Goal: Task Accomplishment & Management: Use online tool/utility

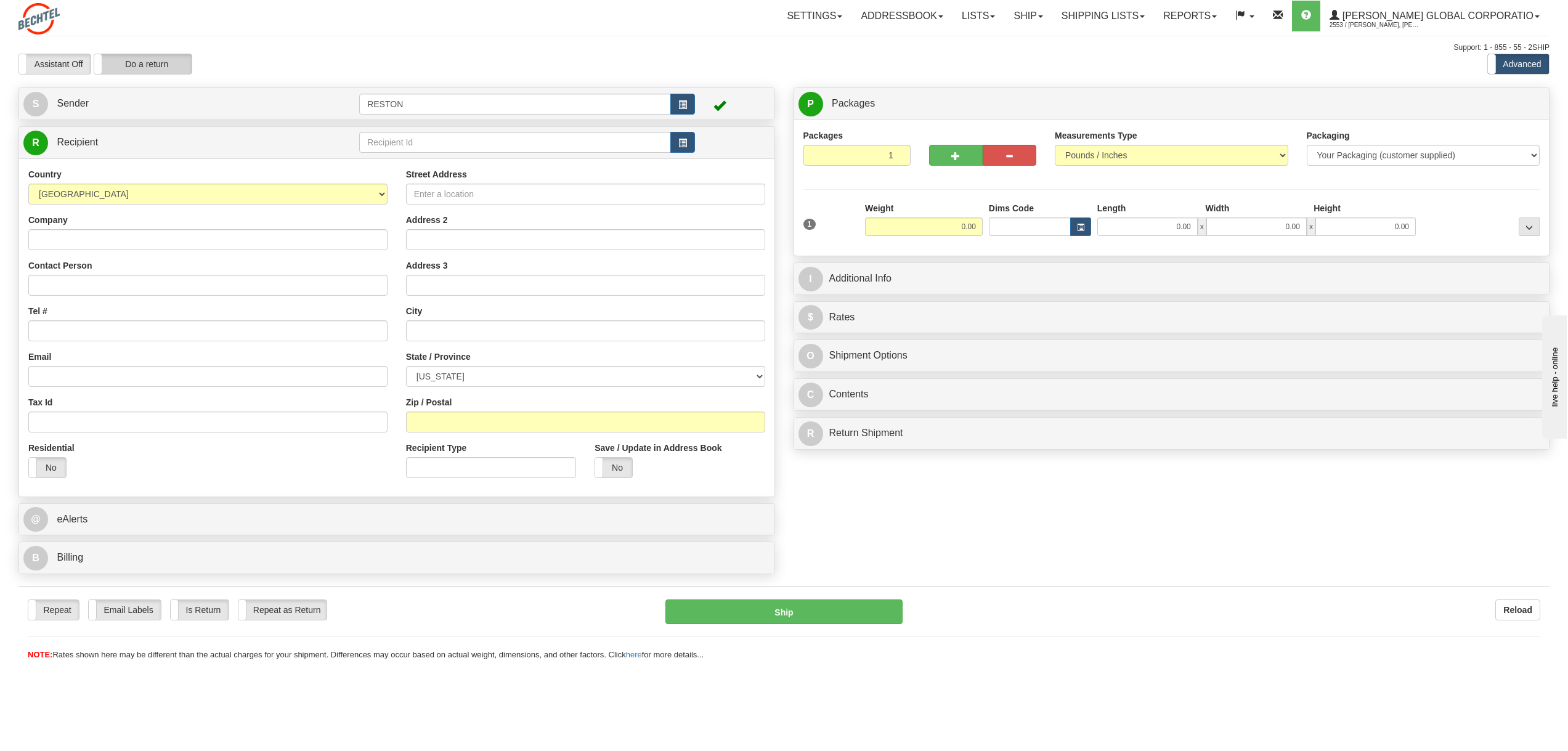
click at [169, 65] on label "Do a return" at bounding box center [142, 64] width 97 height 19
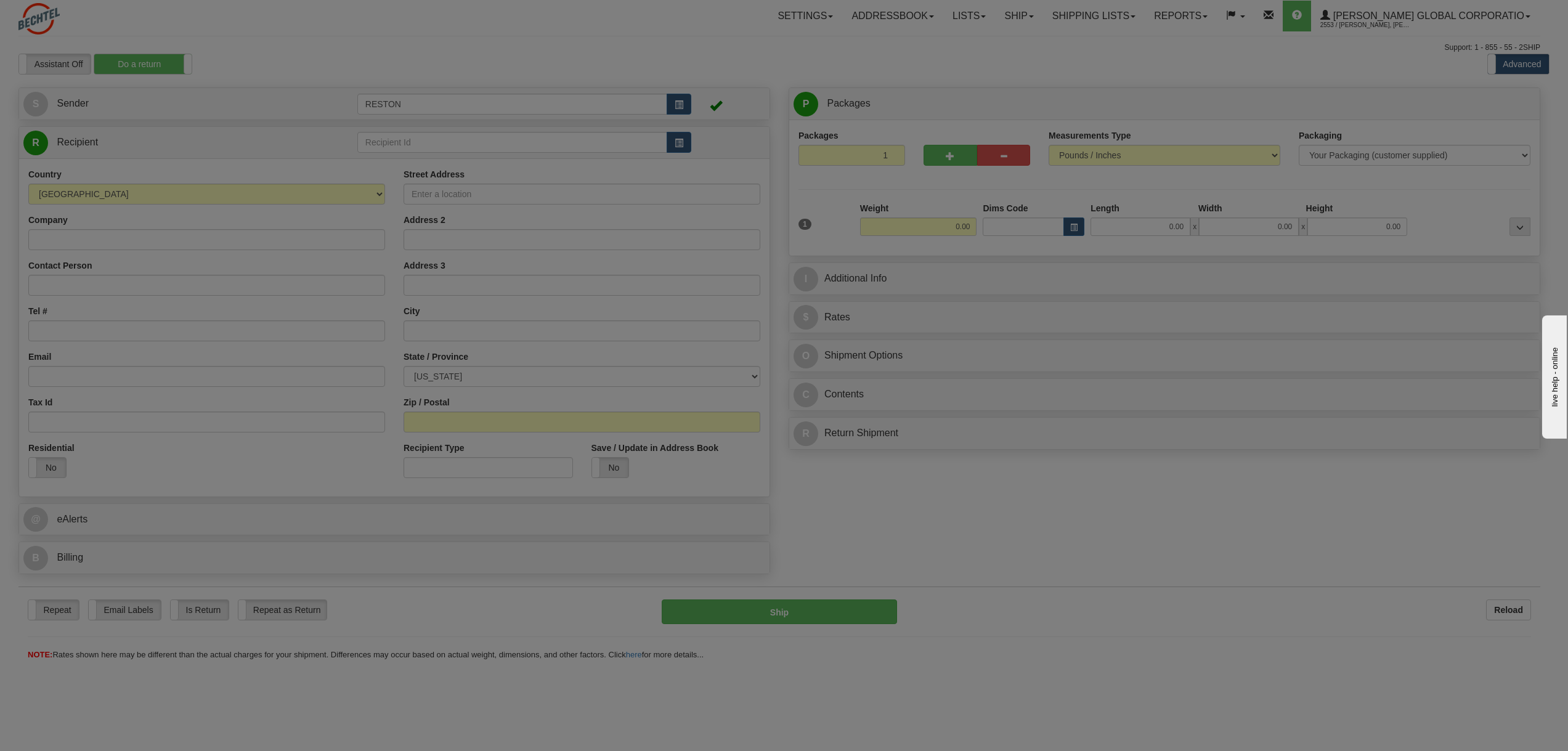
type input "RESTON"
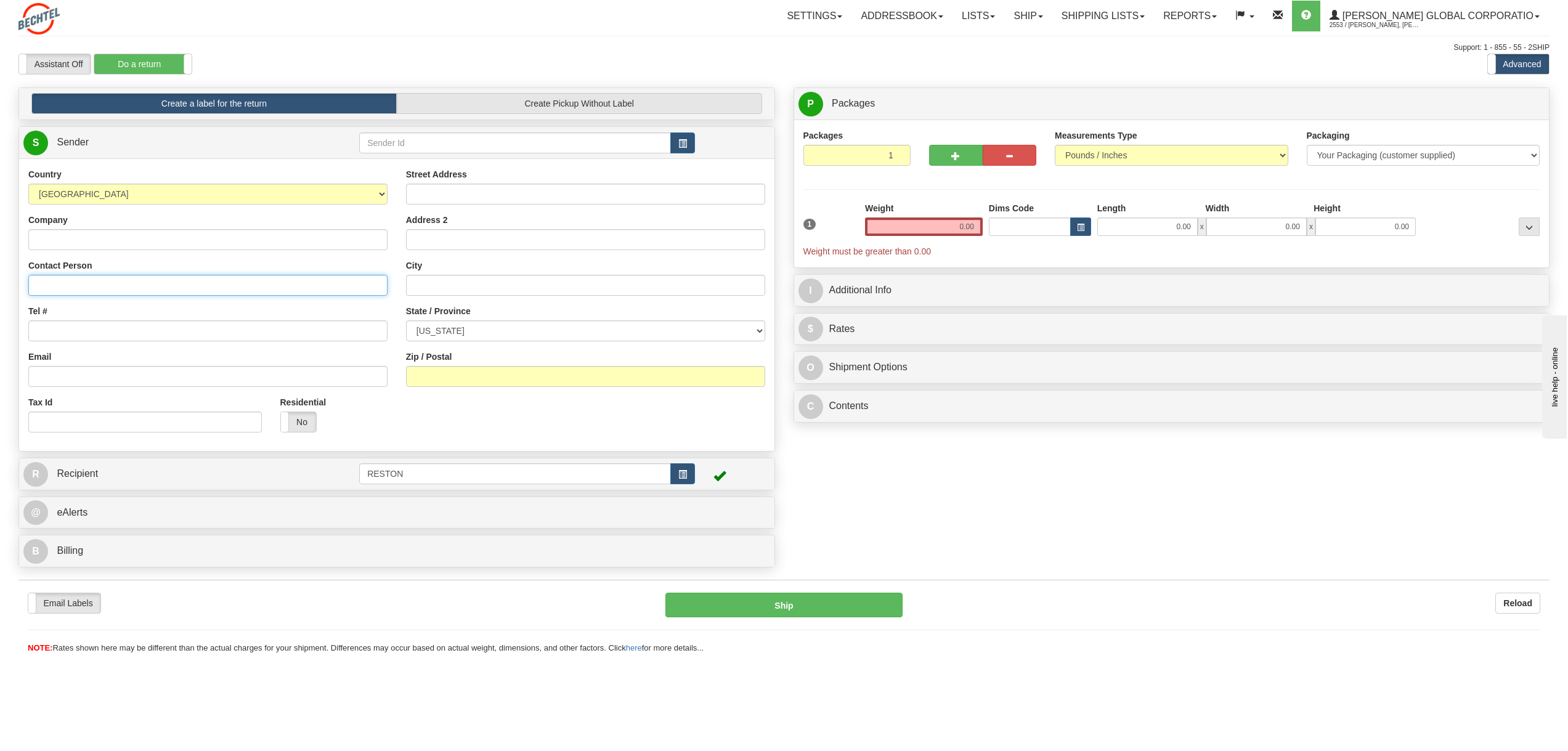
click at [54, 283] on input "Contact Person" at bounding box center [207, 285] width 359 height 21
paste input "[PERSON_NAME]"
type input "[PERSON_NAME]"
click at [303, 422] on label "No" at bounding box center [298, 422] width 35 height 19
click at [85, 331] on input "Tel #" at bounding box center [207, 330] width 359 height 21
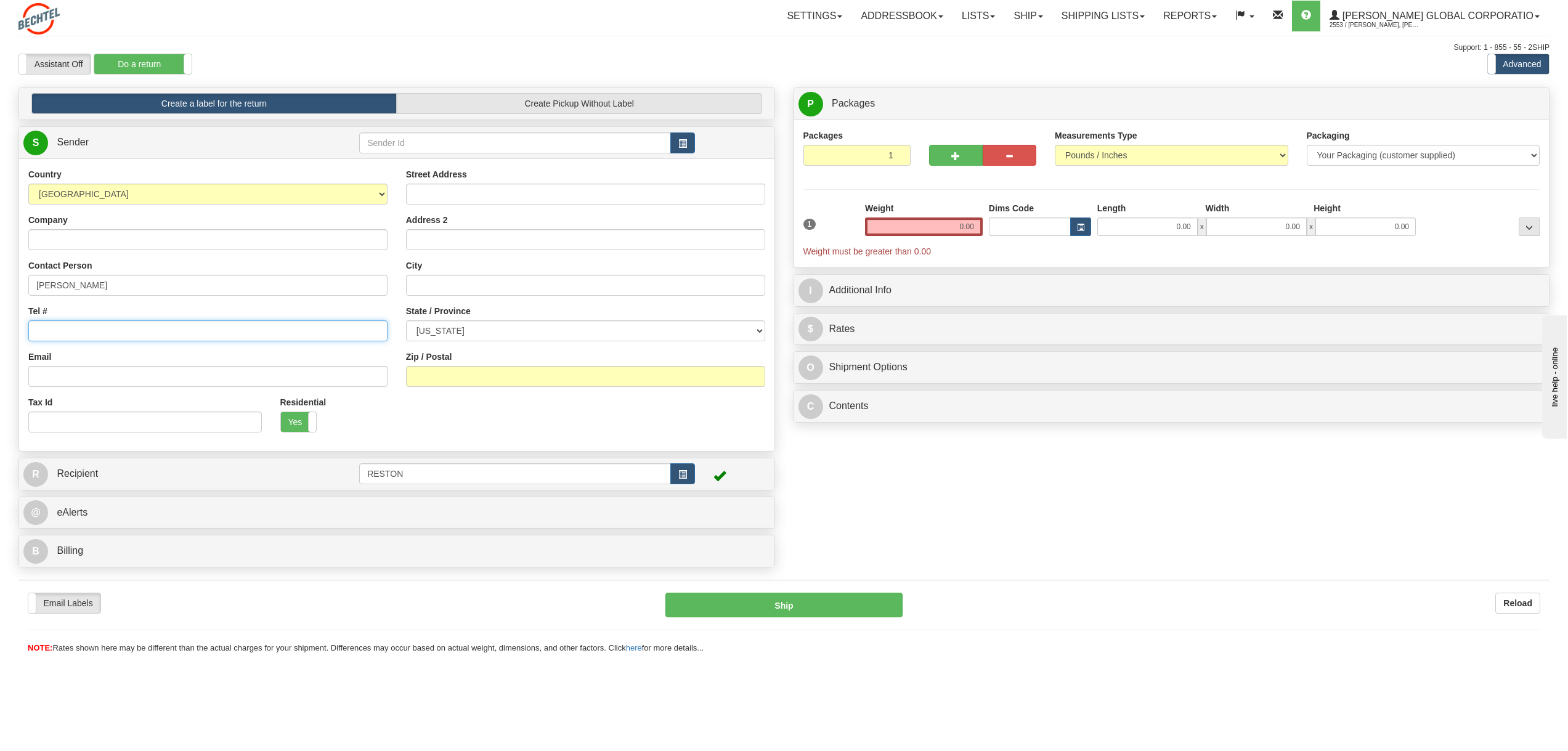
paste input "17132352045"
type input "17132352045"
click at [147, 376] on input "Email" at bounding box center [207, 376] width 359 height 21
paste input "[EMAIL_ADDRESS][PERSON_NAME][DOMAIN_NAME]"
type input "[EMAIL_ADDRESS][PERSON_NAME][DOMAIN_NAME]"
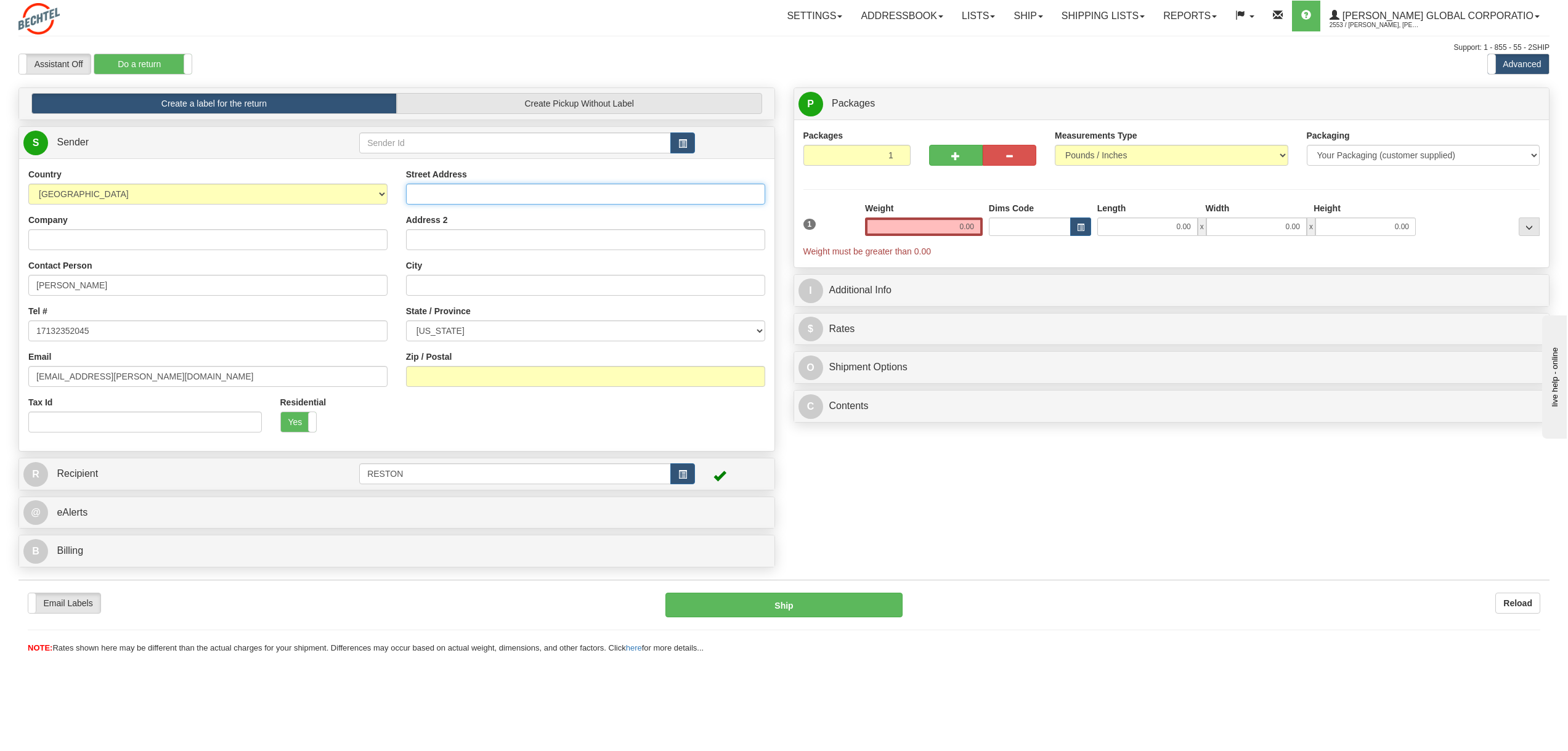
click at [496, 191] on input "Street Address" at bounding box center [585, 194] width 359 height 21
click at [452, 196] on input "Street Address" at bounding box center [585, 194] width 359 height 21
paste input "[STREET_ADDRESS]"
type input "[STREET_ADDRESS]"
click at [448, 286] on input "City" at bounding box center [585, 285] width 359 height 21
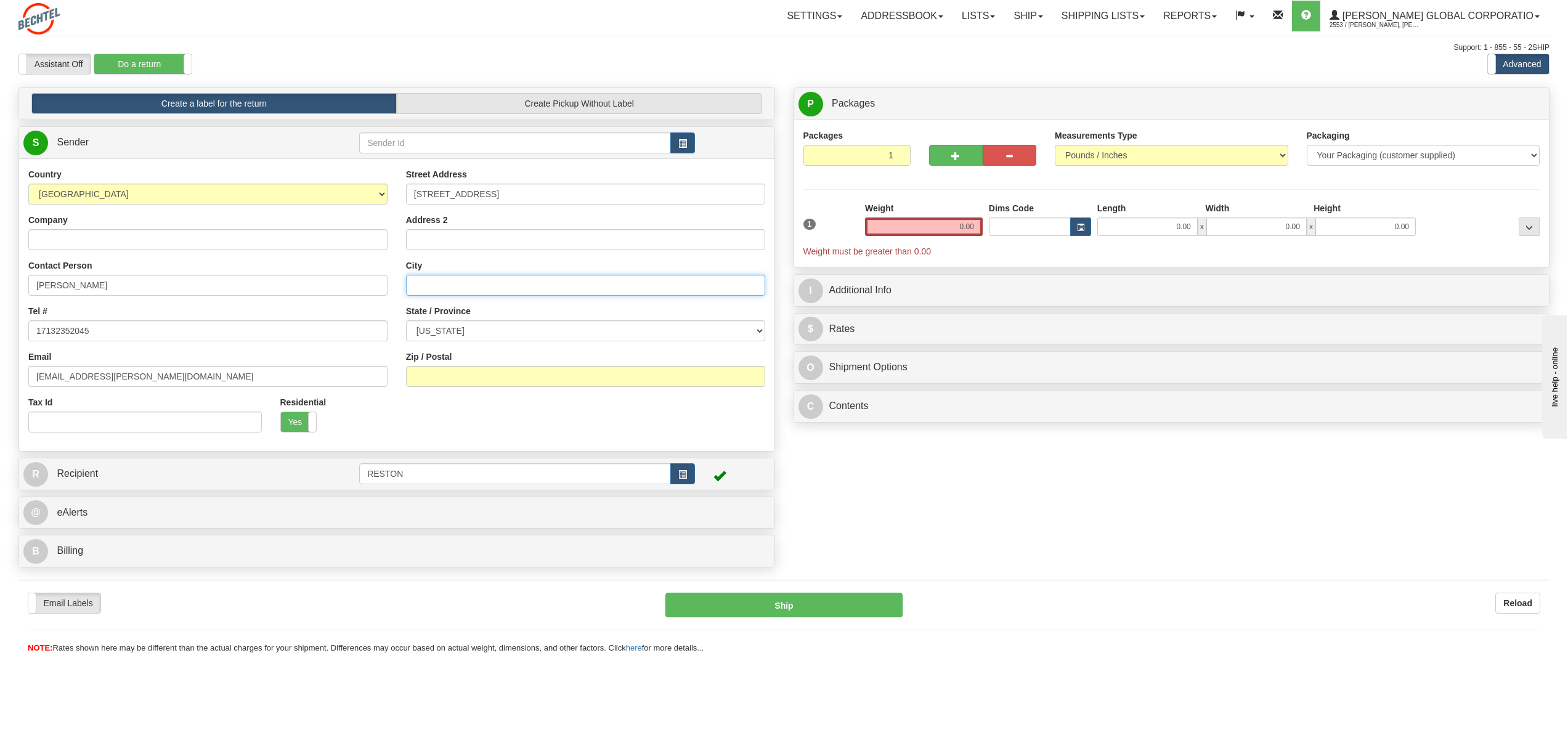
paste input "Avondale"
type input "Avondale"
click at [595, 333] on select "[US_STATE] [US_STATE] [US_STATE] [US_STATE] Armed Forces America Armed Forces E…" at bounding box center [585, 330] width 359 height 21
select select "AZ"
click at [406, 320] on select "[US_STATE] [US_STATE] [US_STATE] [US_STATE] Armed Forces America Armed Forces E…" at bounding box center [585, 330] width 359 height 21
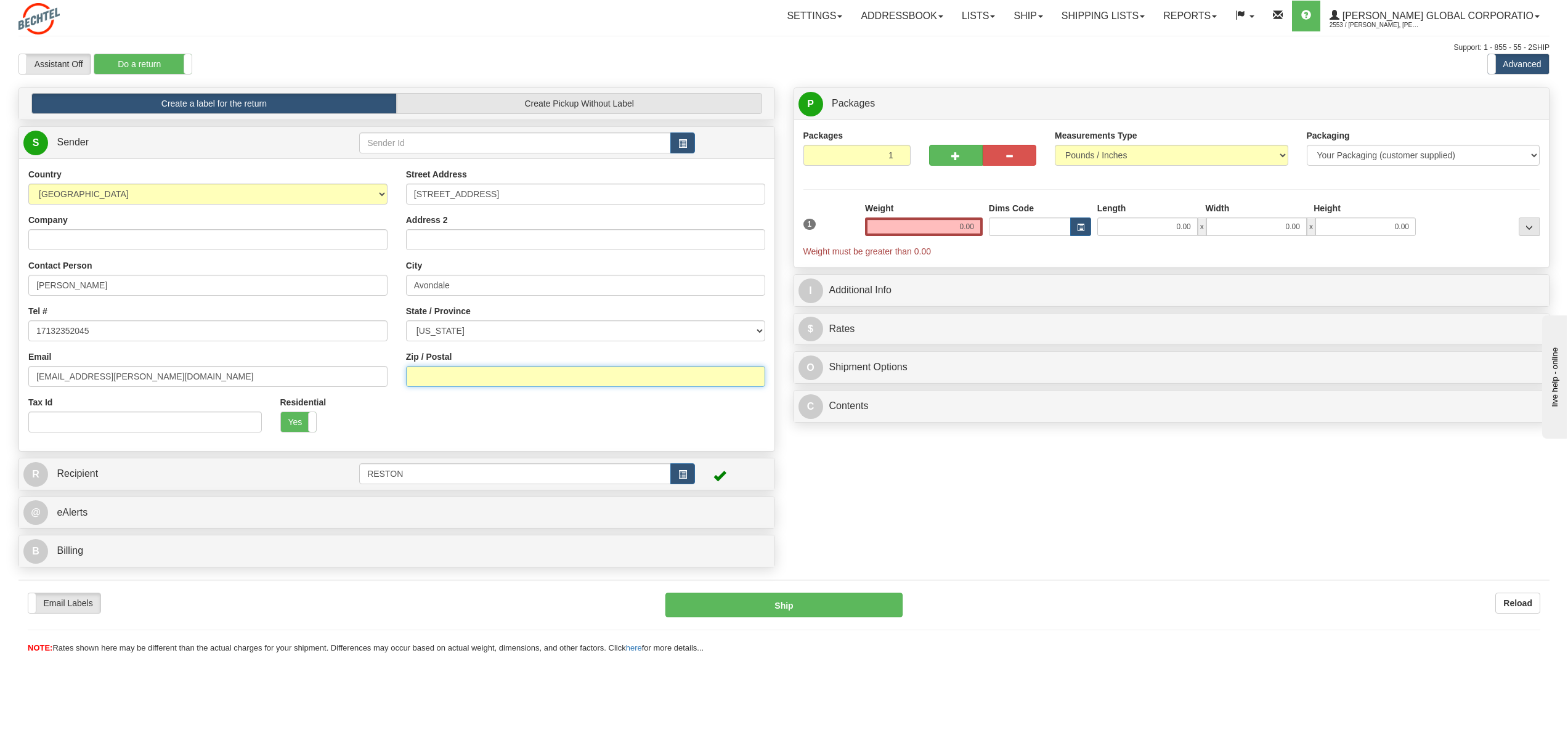
click at [446, 376] on input "Zip / Postal" at bounding box center [585, 376] width 359 height 21
type input "85392"
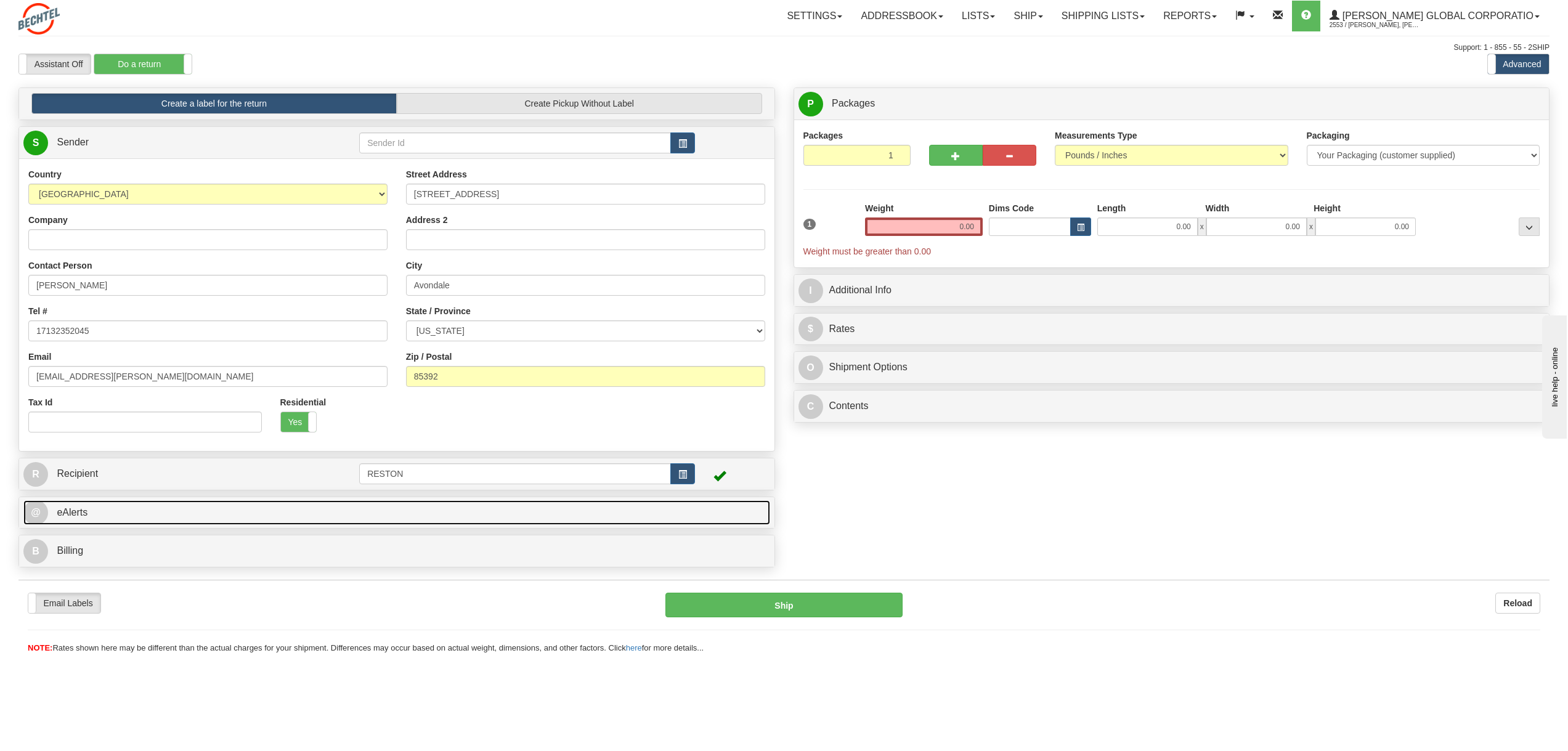
click at [219, 515] on link "@ eAlerts" at bounding box center [397, 512] width 747 height 25
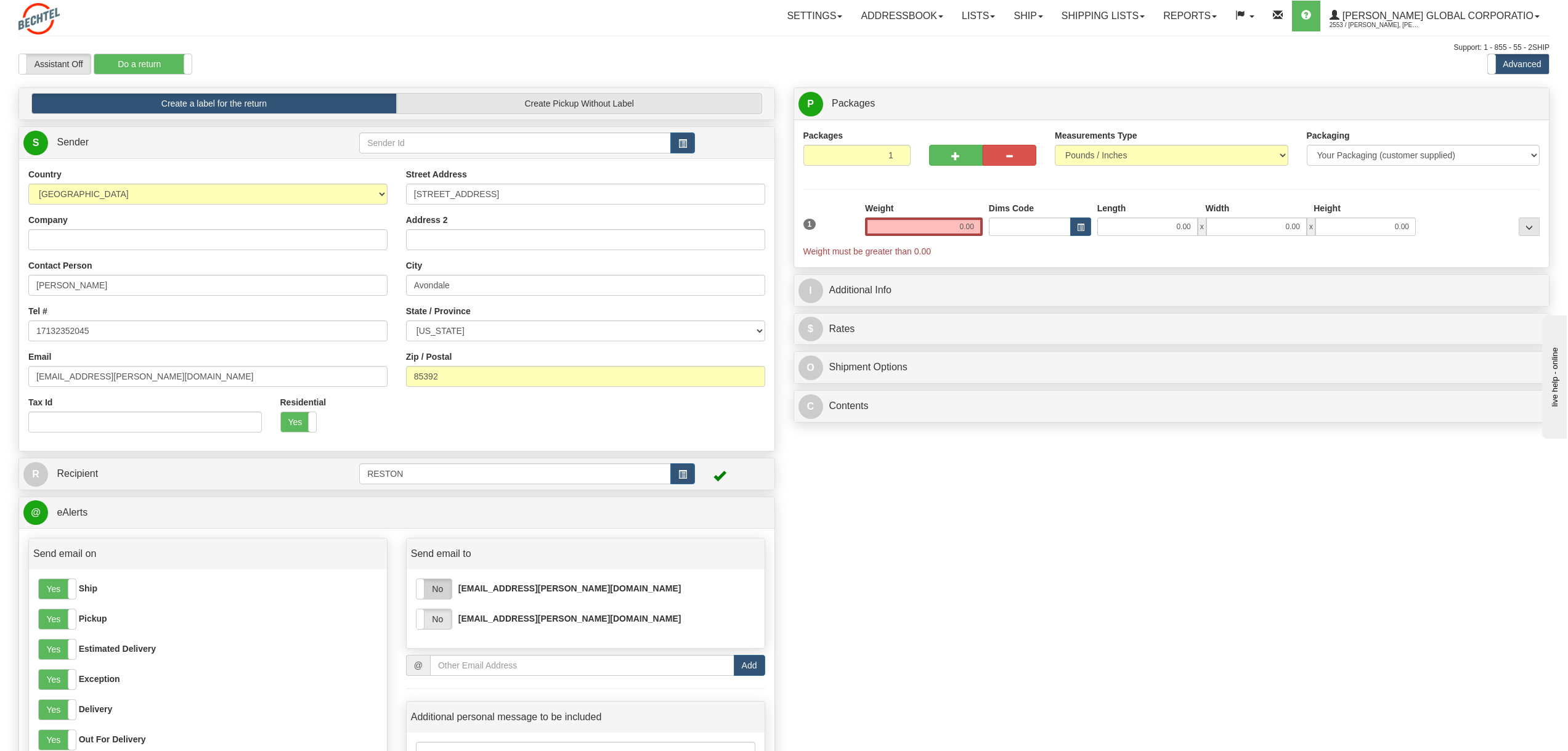
click at [444, 595] on label "No" at bounding box center [434, 588] width 35 height 19
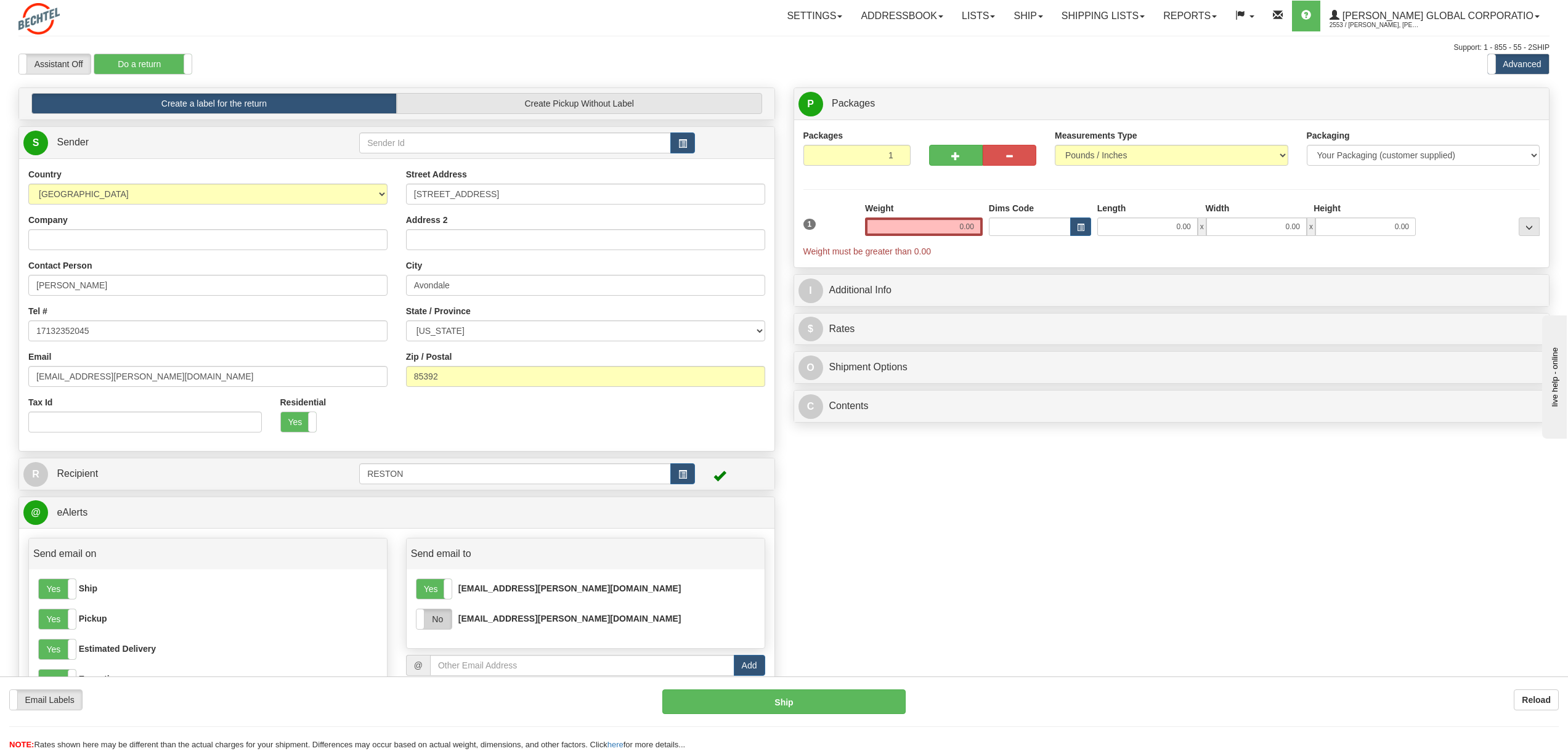
click at [440, 624] on label "No" at bounding box center [434, 618] width 35 height 19
drag, startPoint x: 947, startPoint y: 232, endPoint x: 1096, endPoint y: 205, distance: 151.4
click at [1084, 210] on div "1 Weight 0.00 Dims Code 0.00" at bounding box center [1172, 229] width 743 height 55
type input "5.00"
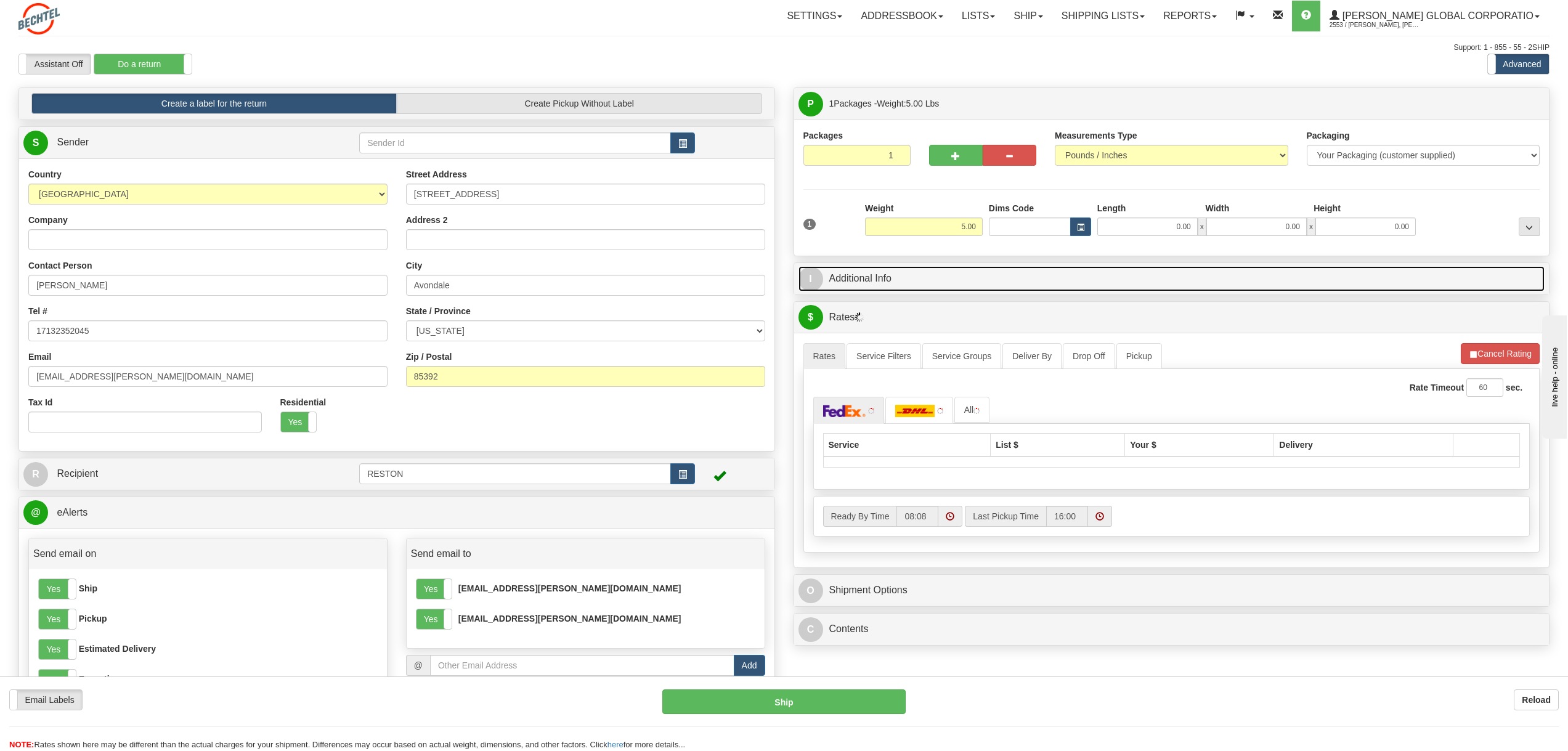
click at [887, 278] on link "I Additional Info" at bounding box center [1172, 279] width 747 height 25
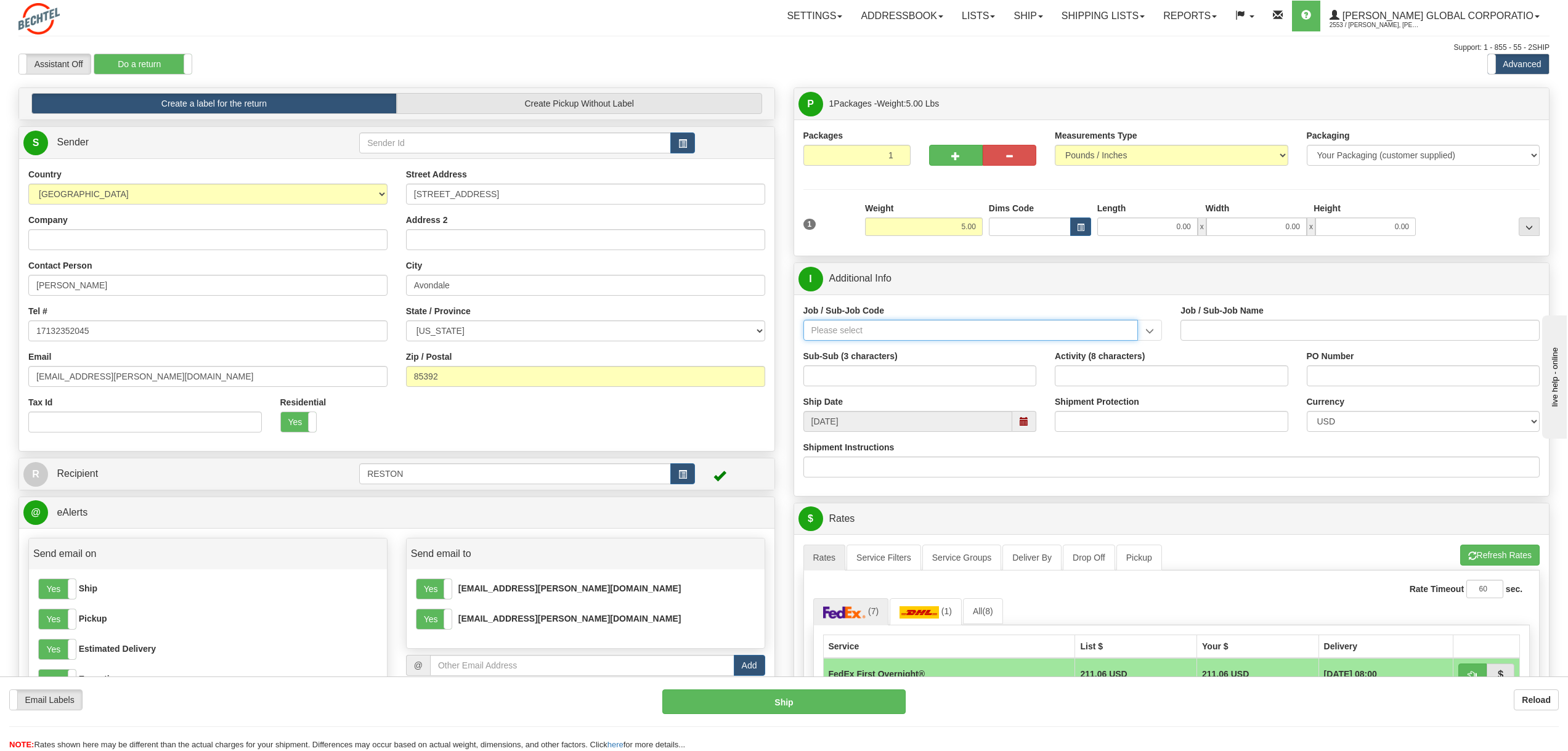
click at [839, 331] on input "Job / Sub-Job Code" at bounding box center [971, 329] width 335 height 21
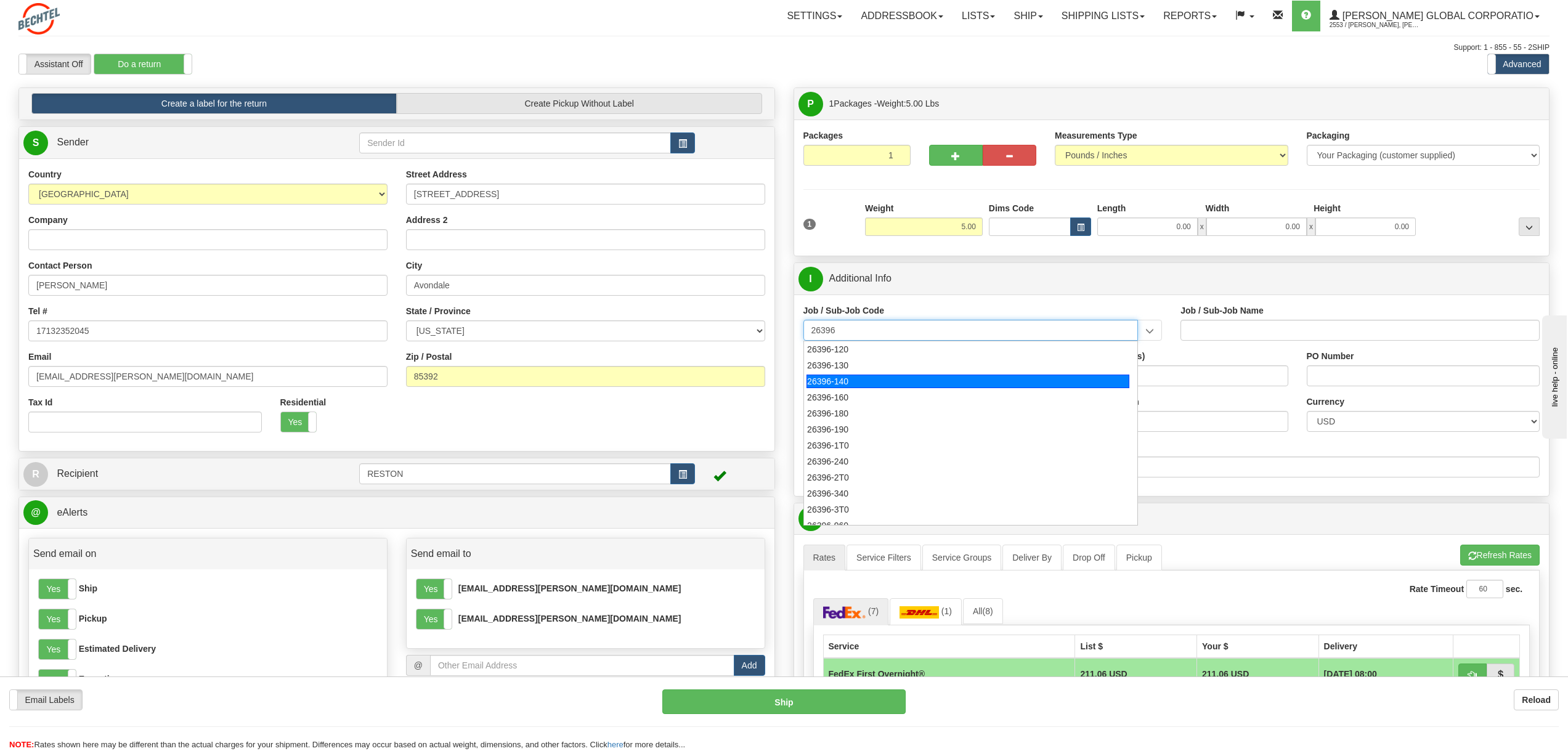
click at [828, 385] on div "26396-140" at bounding box center [968, 381] width 323 height 14
type input "26396-140"
type input "NATRIUM DEMONSTRATION - PLANT DESIGN ENGINEERING"
type input "26396-140"
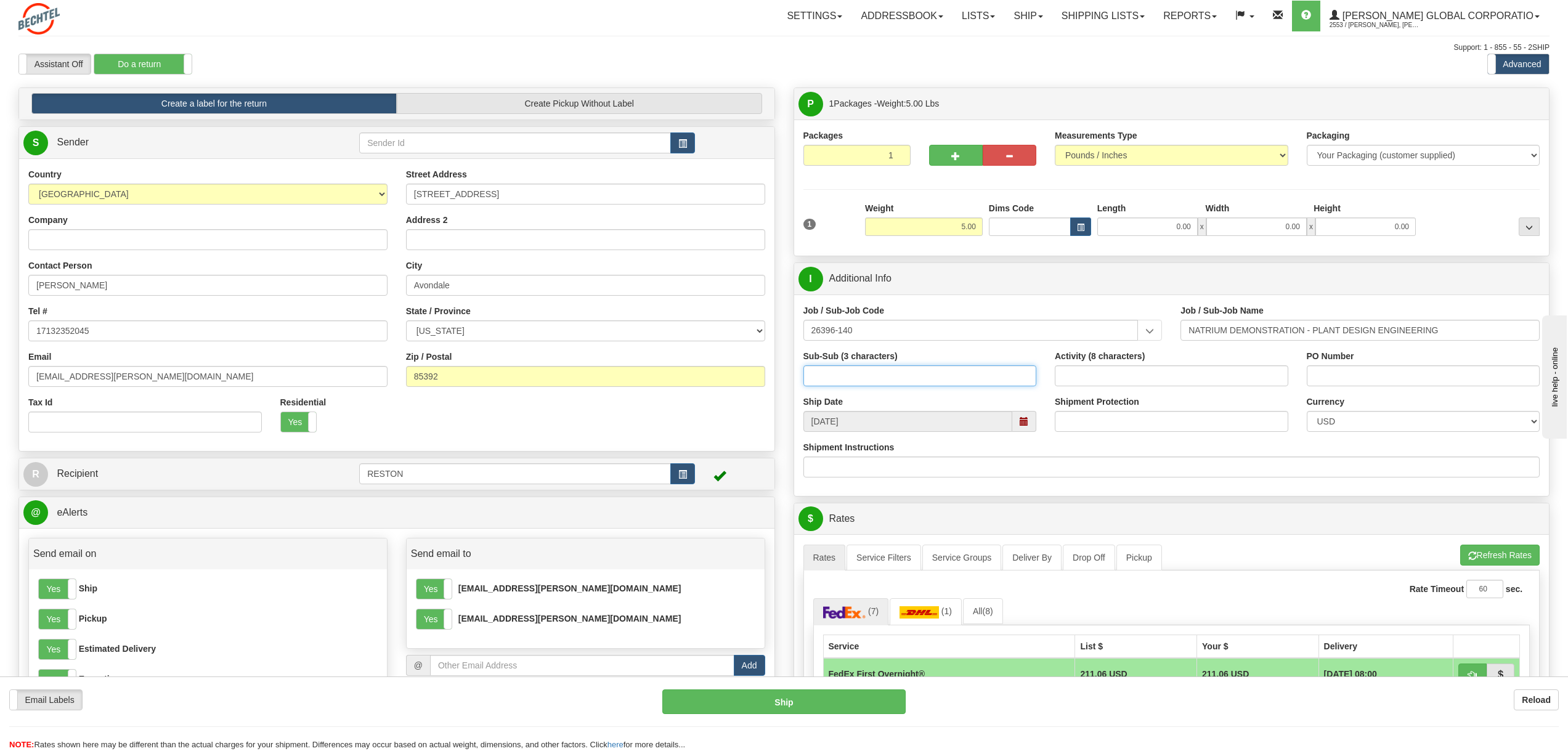
click at [847, 385] on input "Sub-Sub (3 characters)" at bounding box center [920, 375] width 234 height 21
type input "MAT"
click at [1084, 419] on input "Shipment Protection" at bounding box center [1171, 421] width 234 height 21
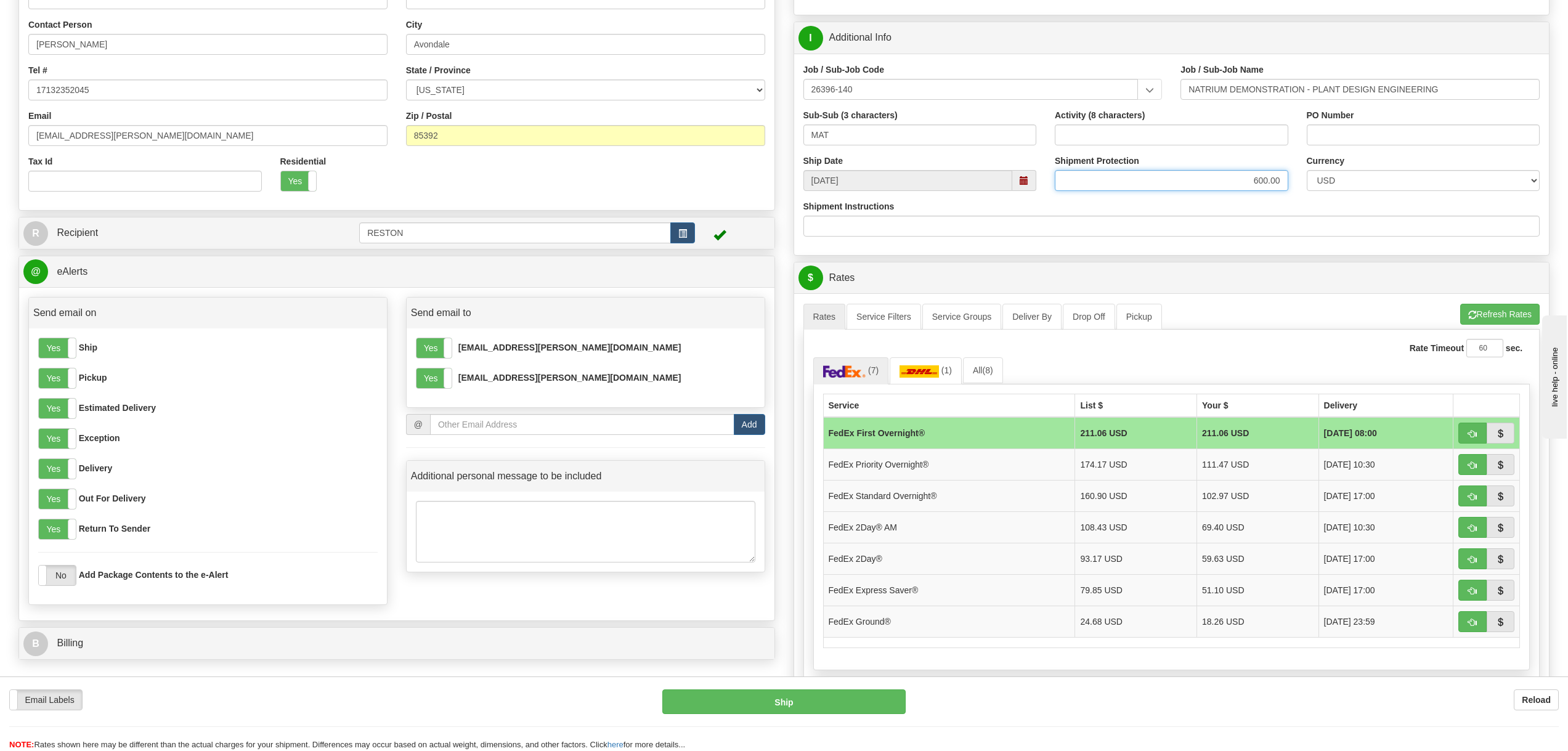
scroll to position [246, 0]
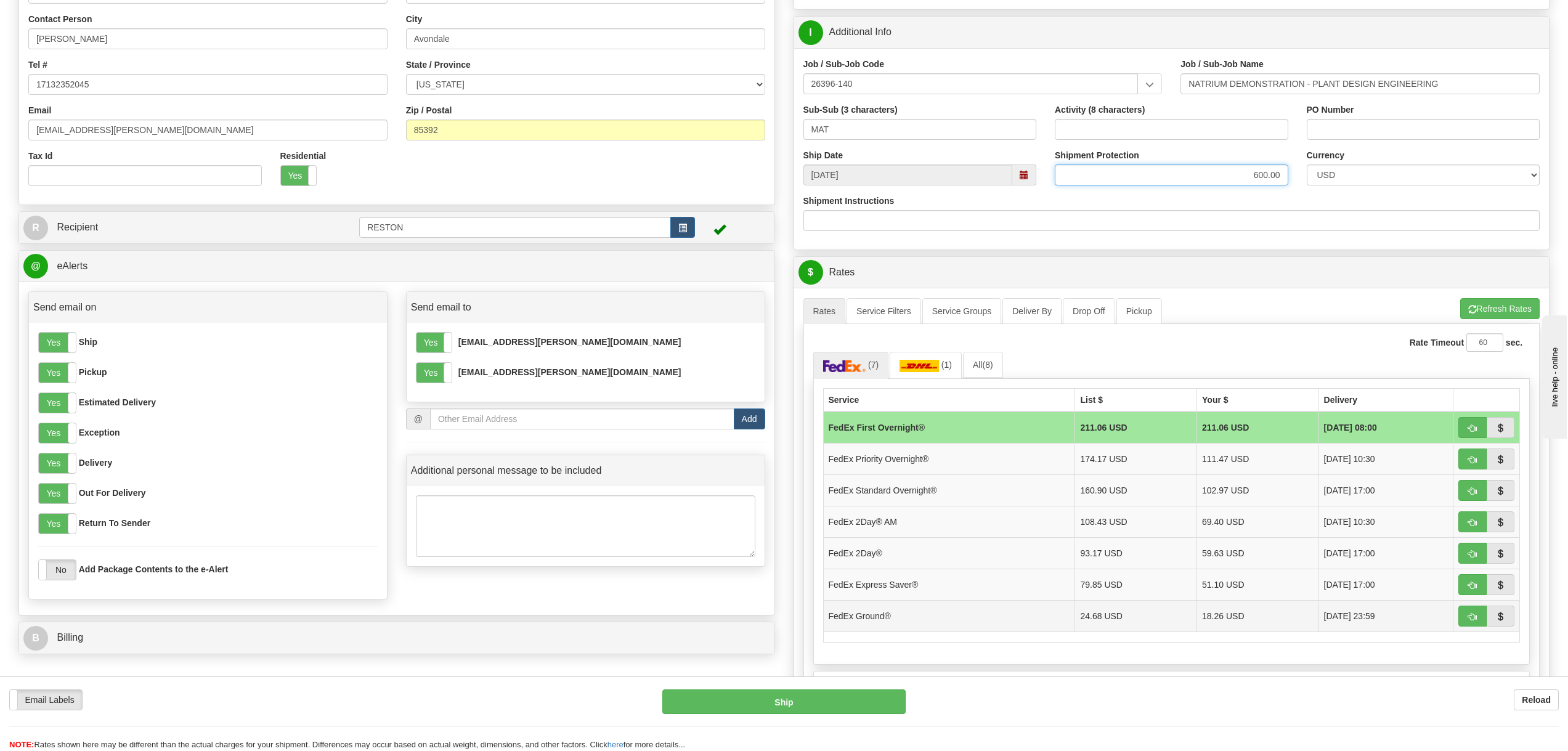
type input "600.00"
click at [975, 617] on td "FedEx Ground®" at bounding box center [949, 616] width 252 height 31
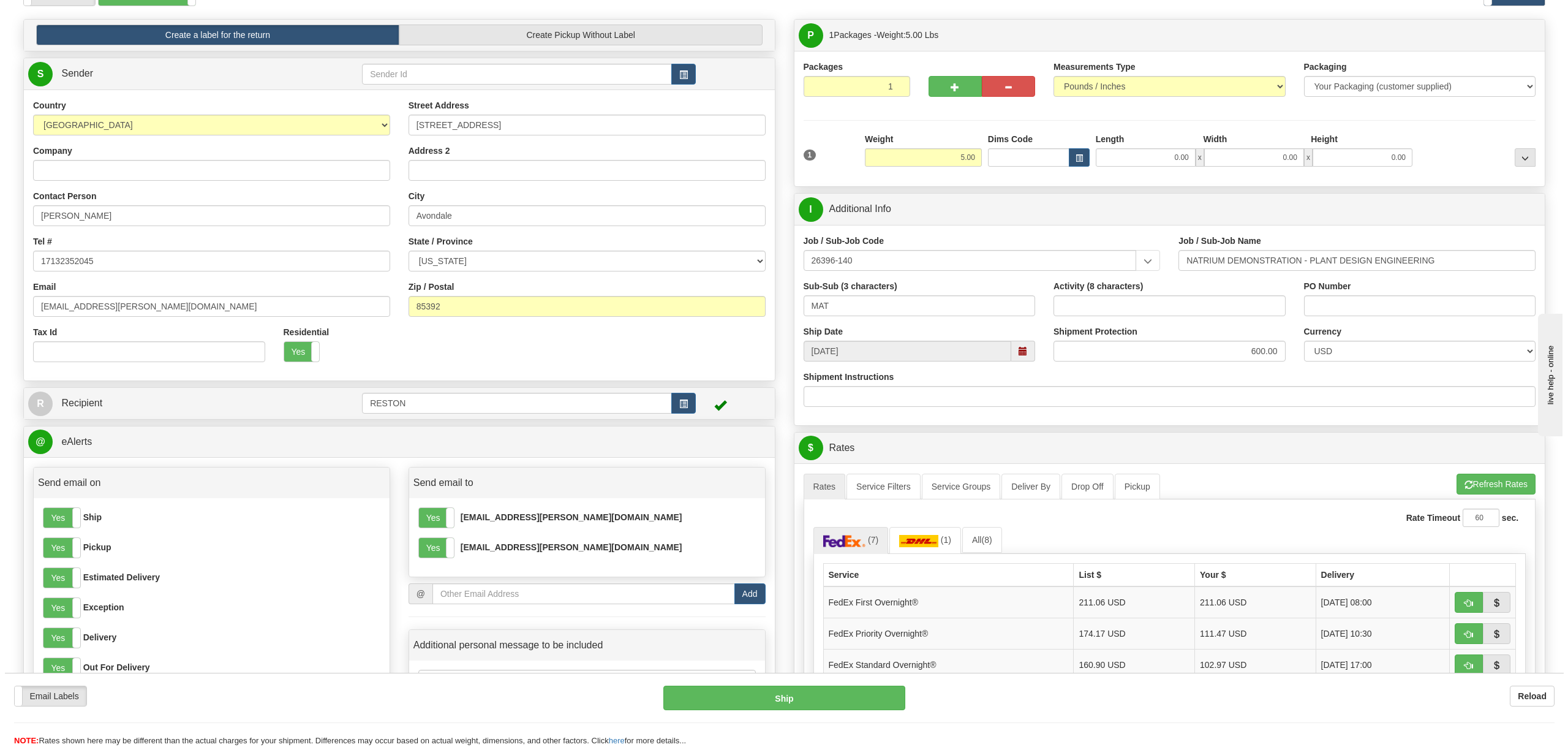
scroll to position [0, 0]
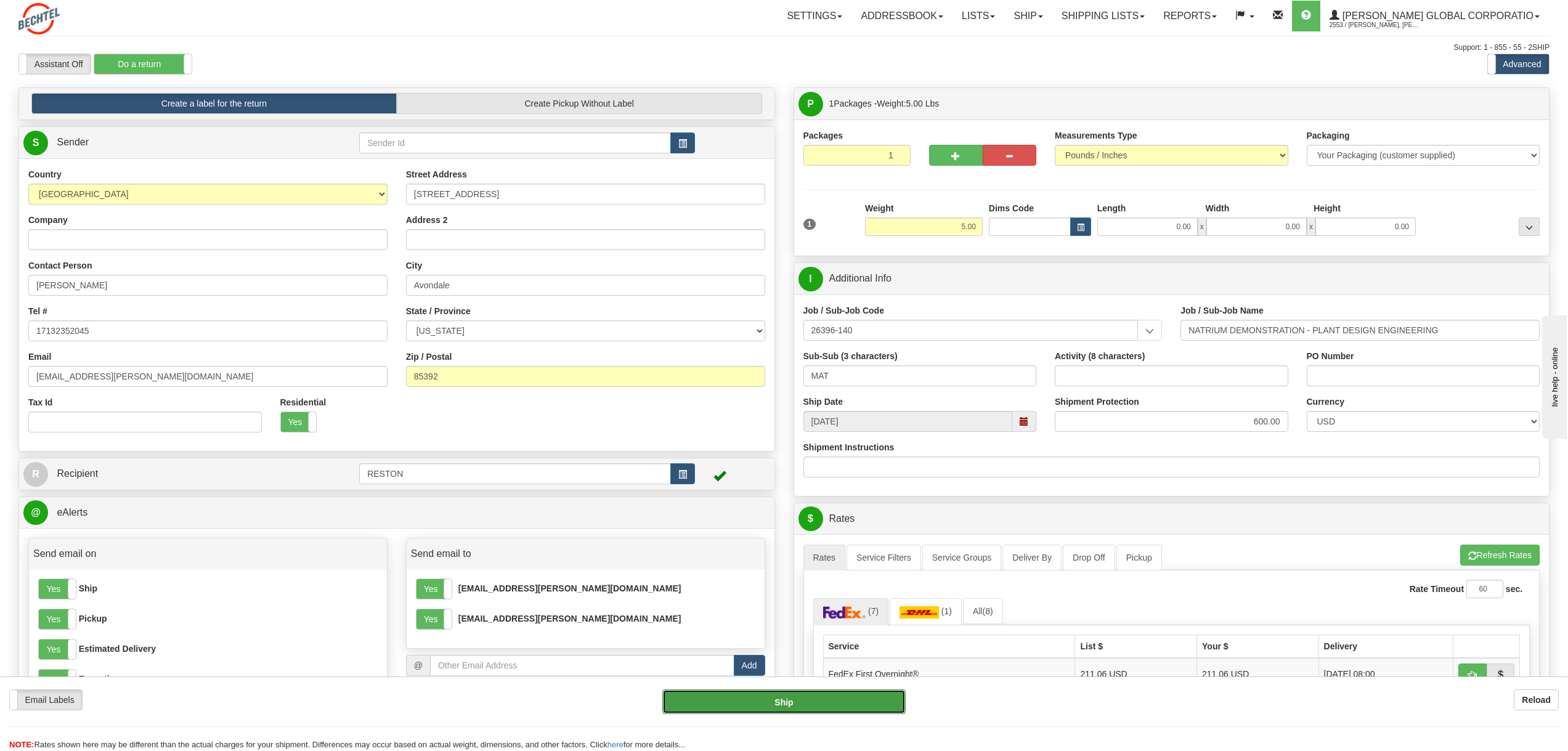
click at [800, 701] on button "Ship" at bounding box center [783, 701] width 243 height 24
type input "92"
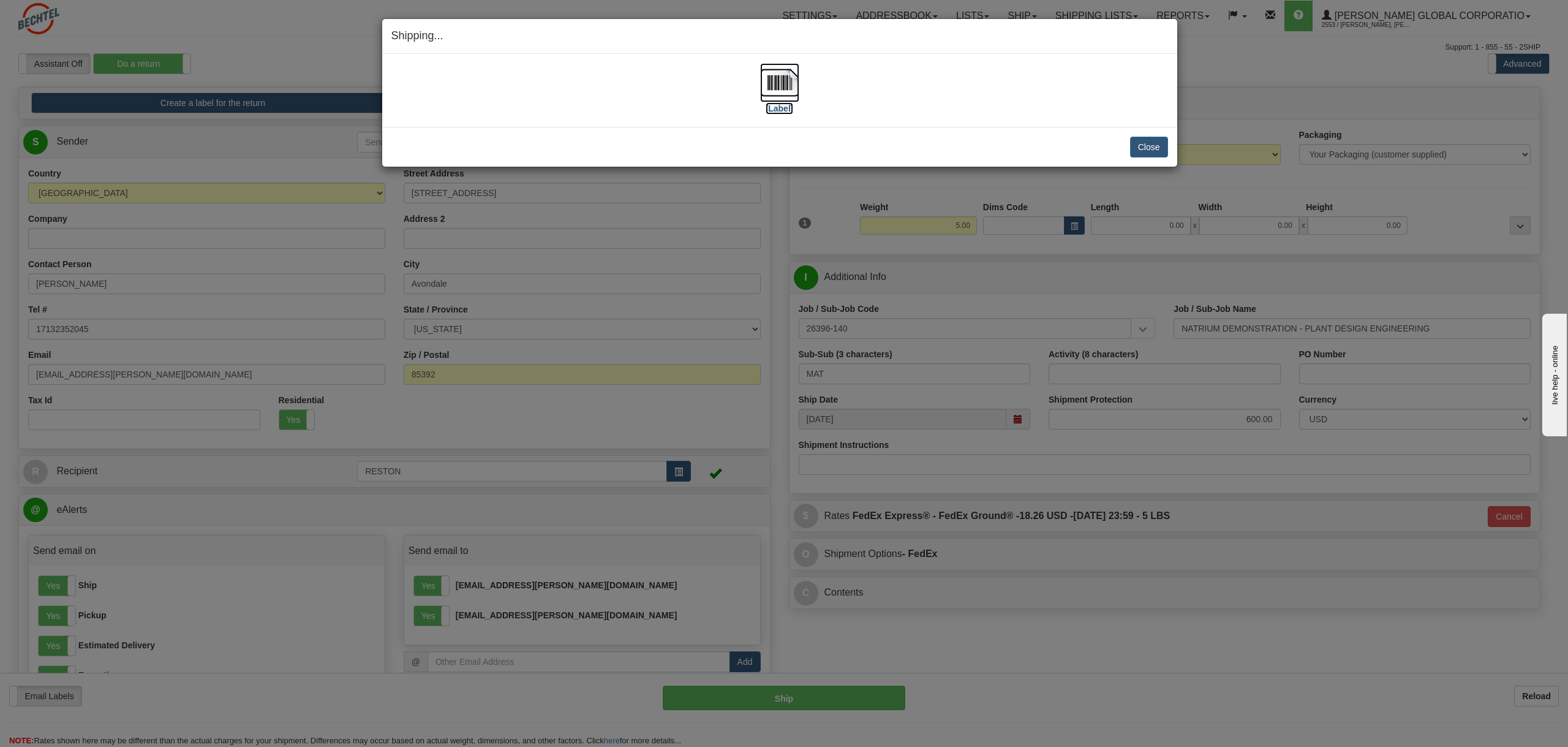
click at [778, 85] on img at bounding box center [779, 82] width 39 height 39
